Goal: Task Accomplishment & Management: Complete application form

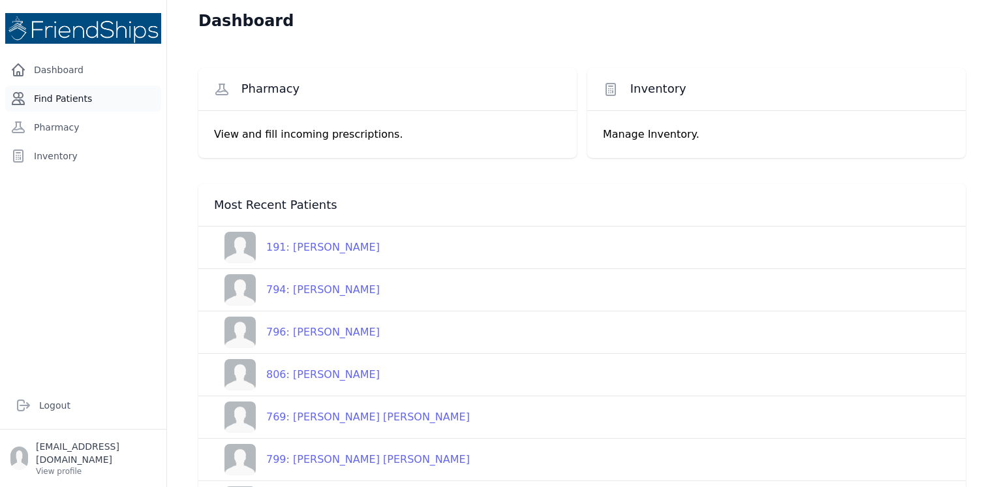
click at [59, 95] on link "Find Patients" at bounding box center [83, 99] width 156 height 26
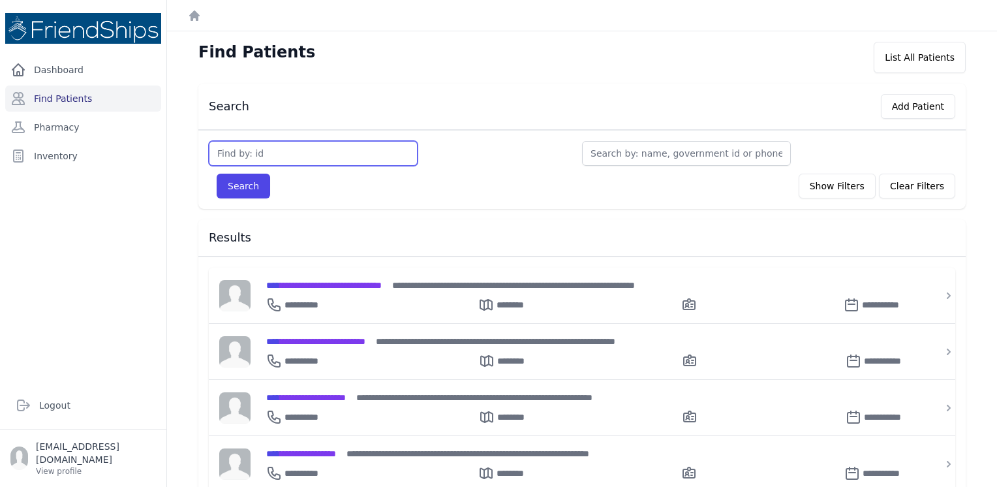
click at [323, 148] on input "text" at bounding box center [313, 153] width 209 height 25
type input "803"
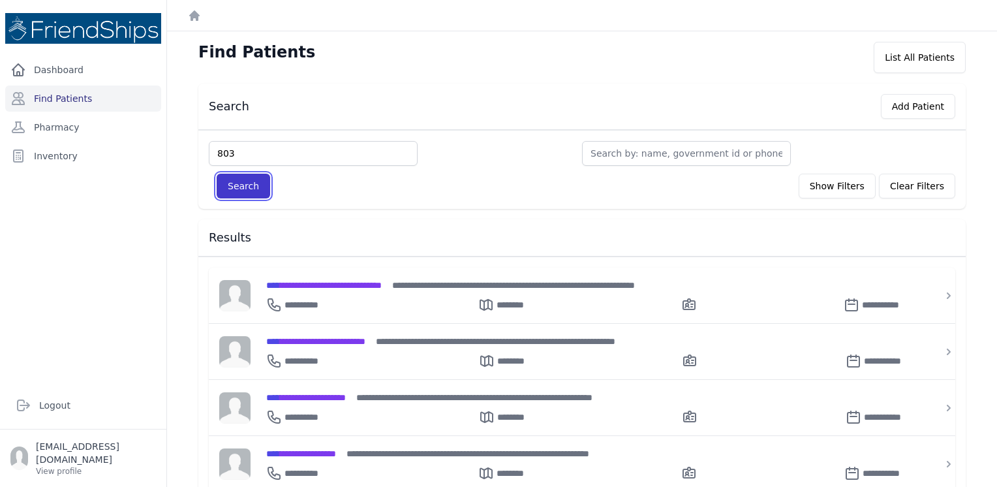
click at [241, 183] on button "Search" at bounding box center [244, 186] width 54 height 25
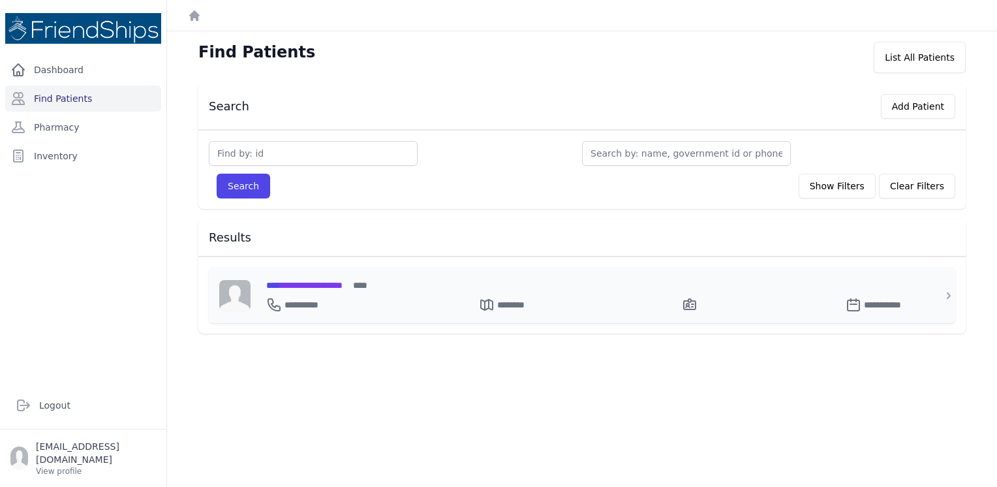
click at [343, 281] on span "**********" at bounding box center [304, 285] width 76 height 9
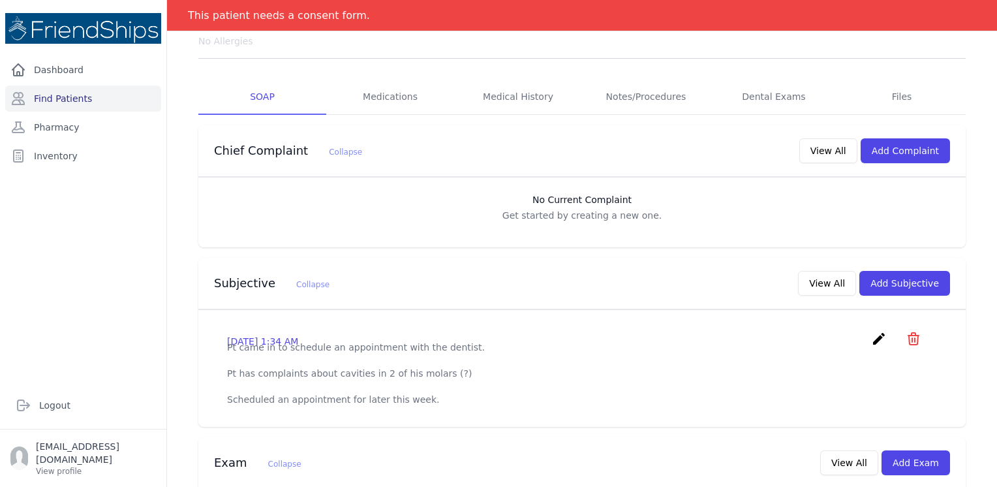
scroll to position [158, 0]
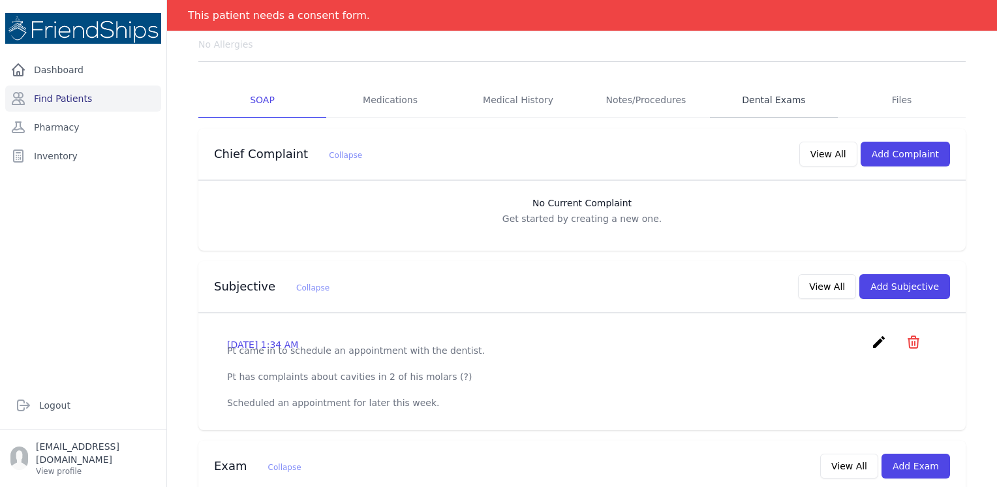
click at [755, 91] on link "Dental Exams" at bounding box center [774, 100] width 128 height 35
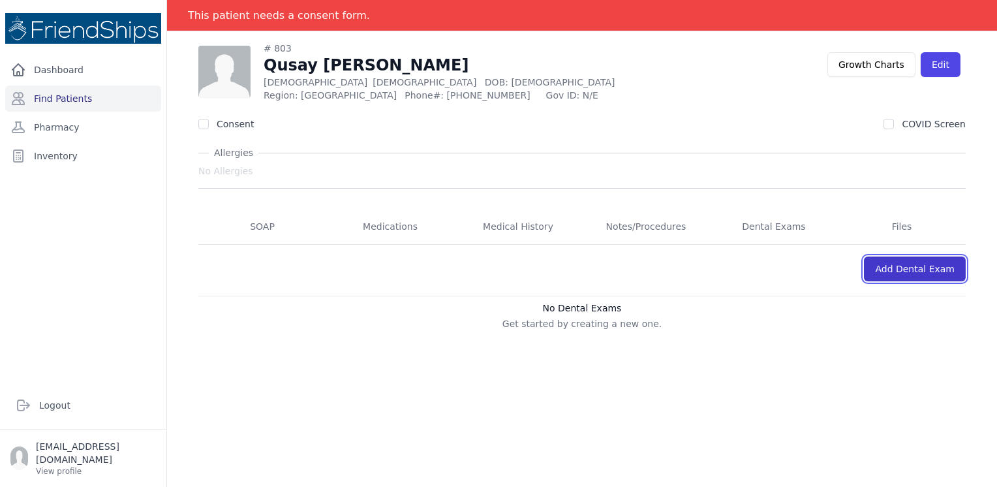
click at [903, 265] on link "Add Dental Exam" at bounding box center [915, 269] width 102 height 25
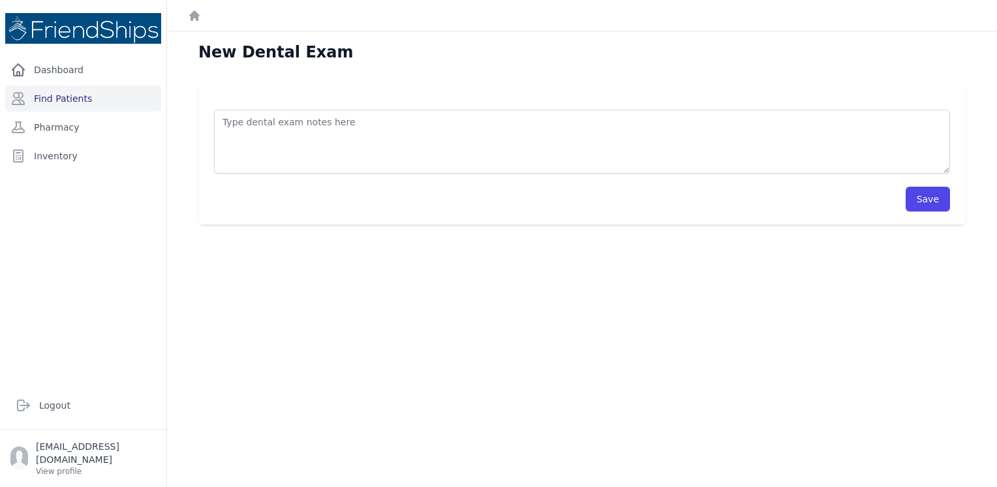
drag, startPoint x: 414, startPoint y: 142, endPoint x: 748, endPoint y: 339, distance: 387.6
click at [748, 339] on div "New Dental Exam Save" at bounding box center [582, 274] width 830 height 487
click at [81, 70] on link "Dashboard" at bounding box center [83, 70] width 156 height 26
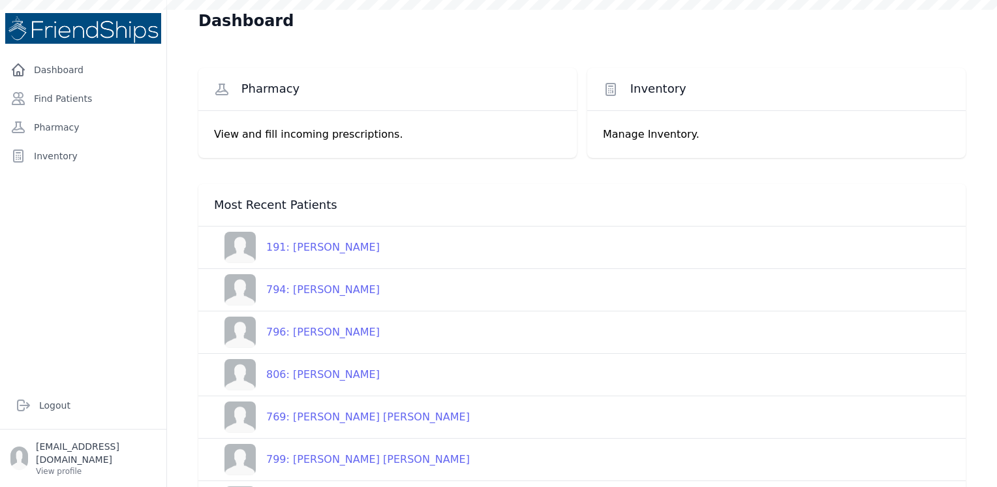
click at [82, 101] on link "Find Patients" at bounding box center [83, 99] width 156 height 26
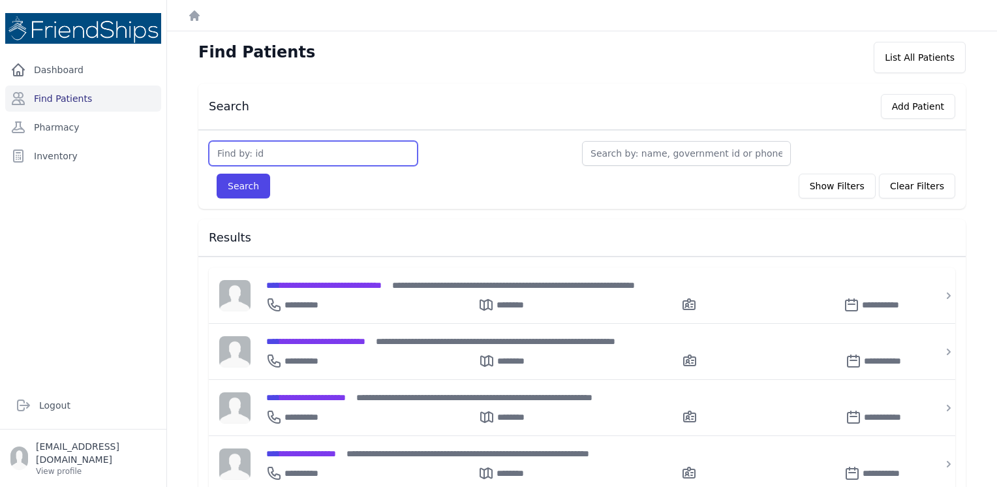
click at [316, 157] on input "text" at bounding box center [313, 153] width 209 height 25
type input "83"
click at [217, 174] on button "Search" at bounding box center [244, 186] width 54 height 25
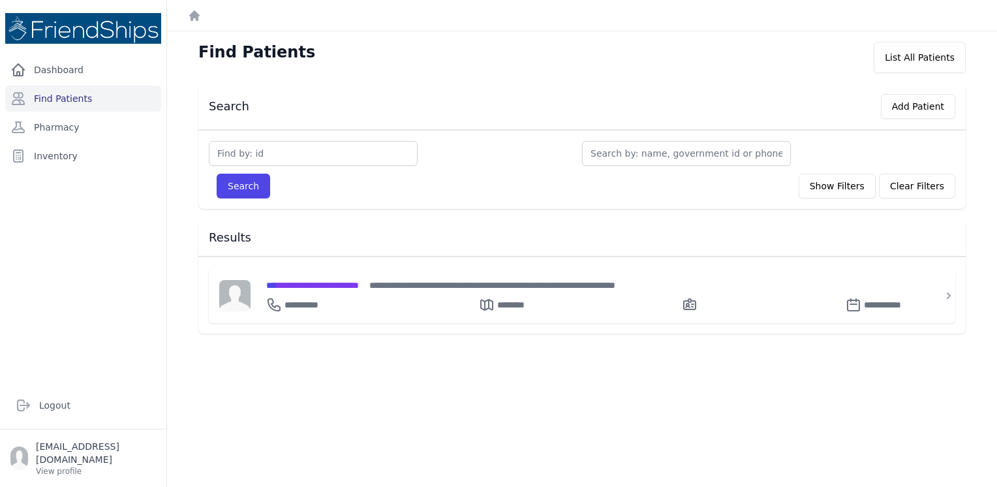
click at [316, 157] on input "text" at bounding box center [313, 153] width 209 height 25
type input "803"
click at [238, 184] on button "Search" at bounding box center [244, 186] width 54 height 25
click at [323, 281] on span "**********" at bounding box center [304, 285] width 76 height 9
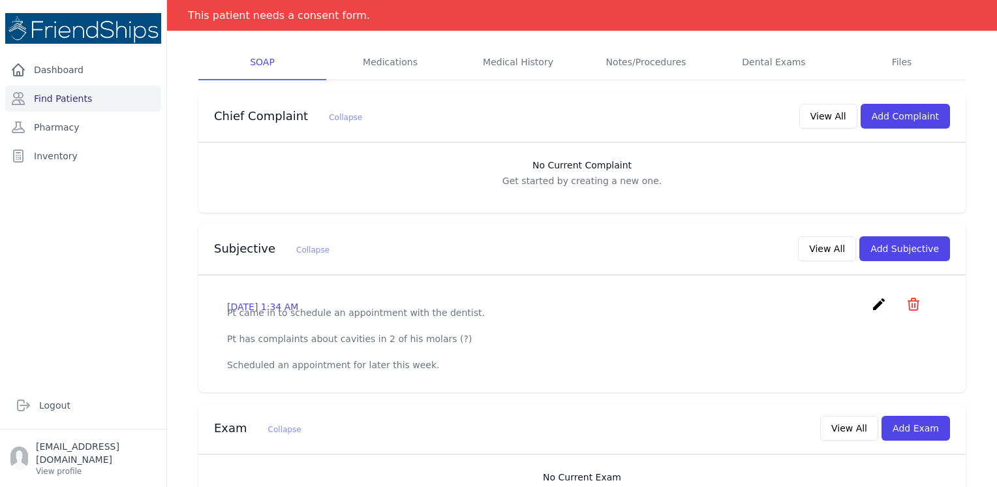
scroll to position [195, 0]
click at [764, 67] on link "Dental Exams" at bounding box center [774, 63] width 128 height 35
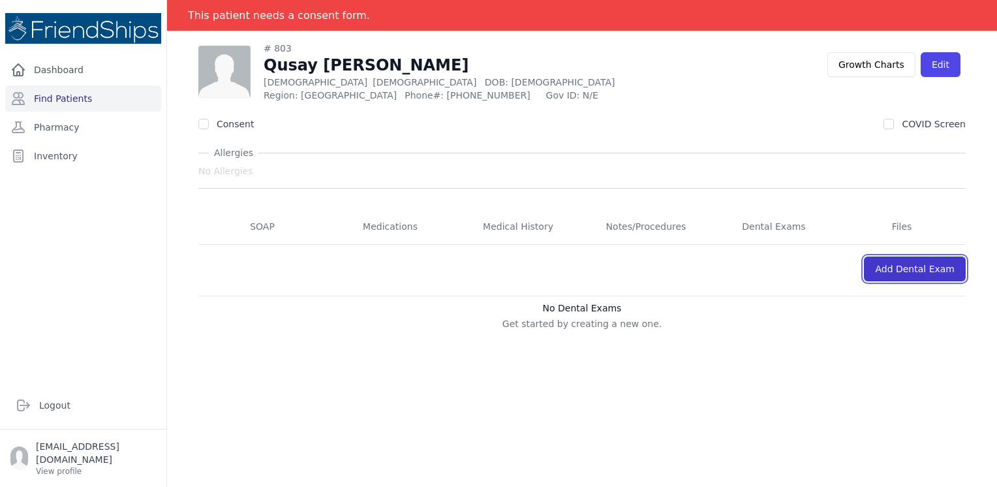
click at [906, 270] on link "Add Dental Exam" at bounding box center [915, 269] width 102 height 25
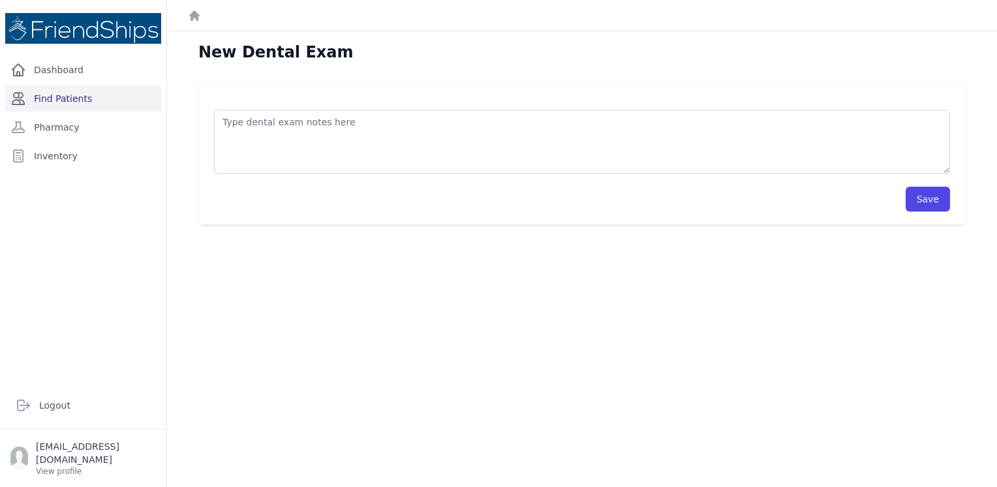
click at [76, 95] on link "Find Patients" at bounding box center [83, 99] width 156 height 26
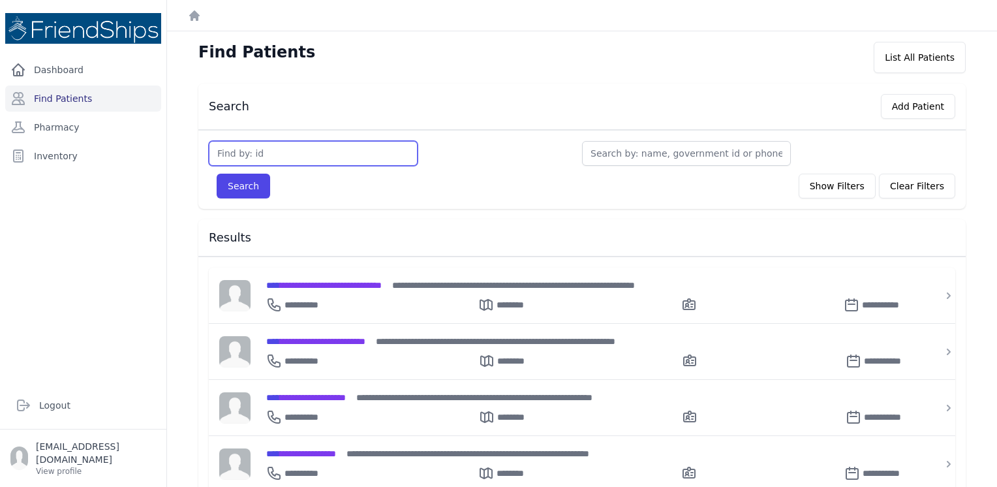
click at [290, 153] on input "text" at bounding box center [313, 153] width 209 height 25
type input "803"
click at [217, 174] on button "Search" at bounding box center [244, 186] width 54 height 25
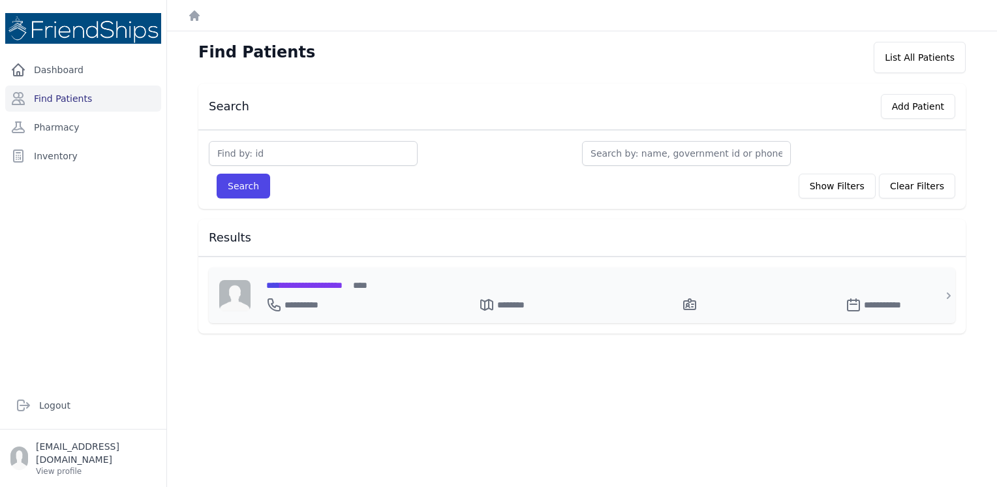
click at [343, 285] on span "**********" at bounding box center [304, 285] width 76 height 9
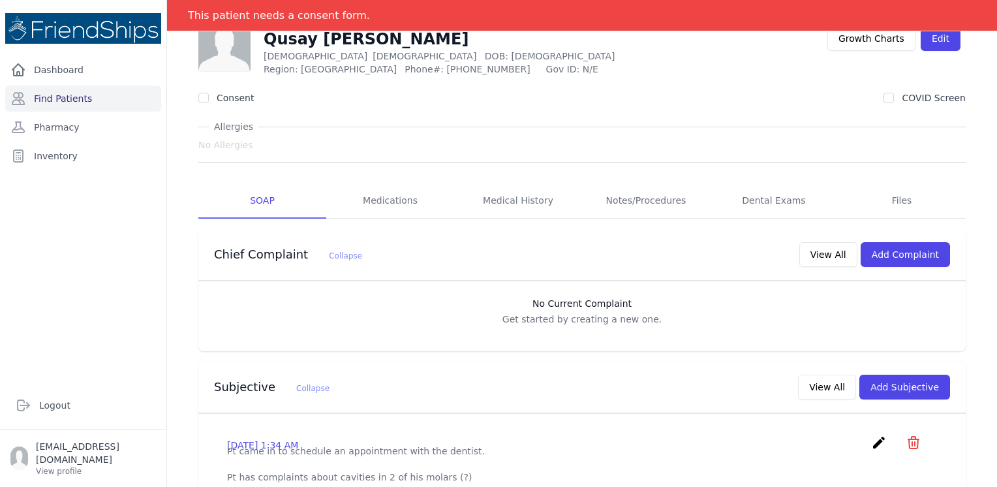
scroll to position [61, 0]
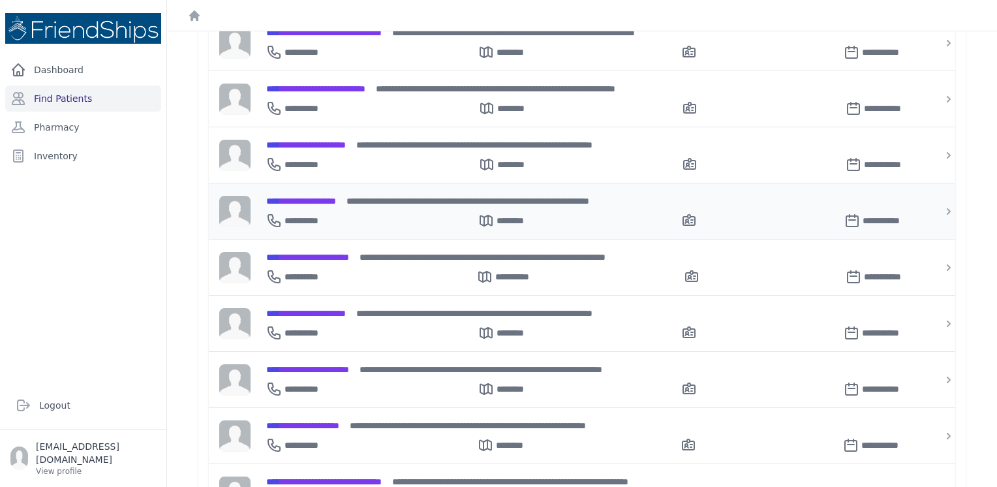
scroll to position [253, 0]
click at [318, 254] on span "**********" at bounding box center [307, 256] width 83 height 9
